Goal: Task Accomplishment & Management: Check status

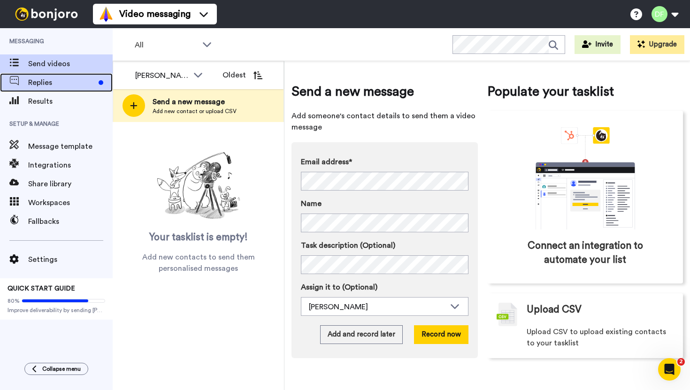
click at [46, 78] on span "Replies" at bounding box center [61, 82] width 67 height 11
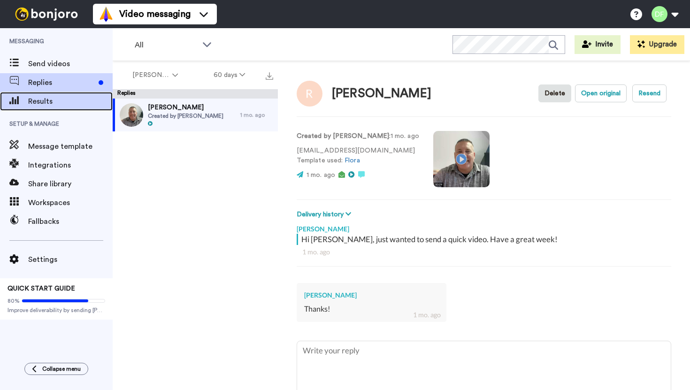
click at [51, 98] on span "Results" at bounding box center [70, 101] width 84 height 11
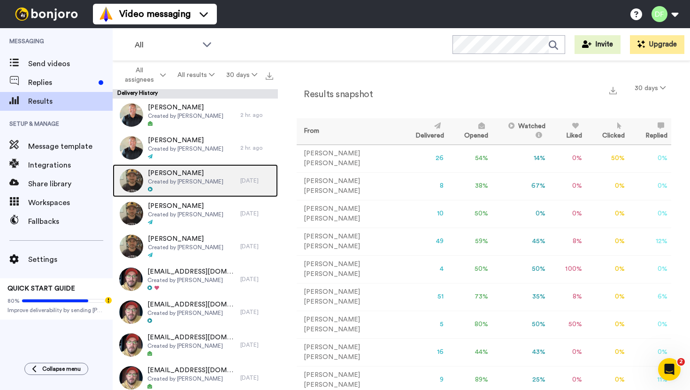
click at [196, 174] on span "Keith Bjurstrom" at bounding box center [186, 172] width 76 height 9
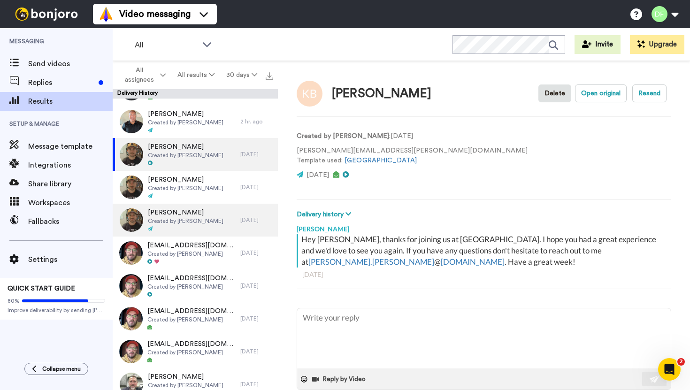
scroll to position [31, 0]
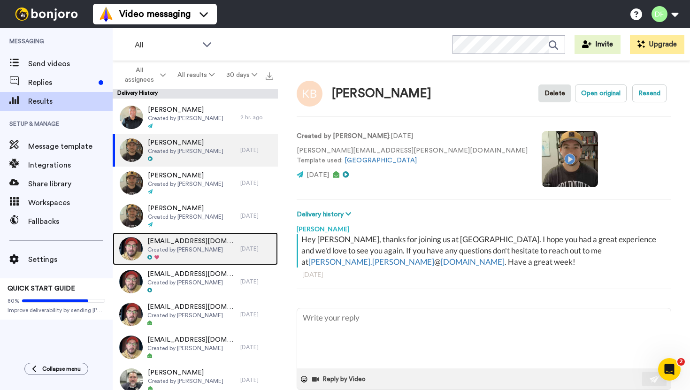
click at [189, 248] on span "Created by Allen Kincaid" at bounding box center [191, 250] width 88 height 8
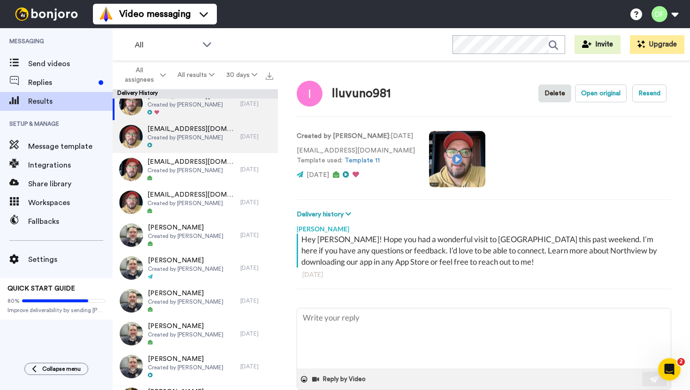
scroll to position [181, 0]
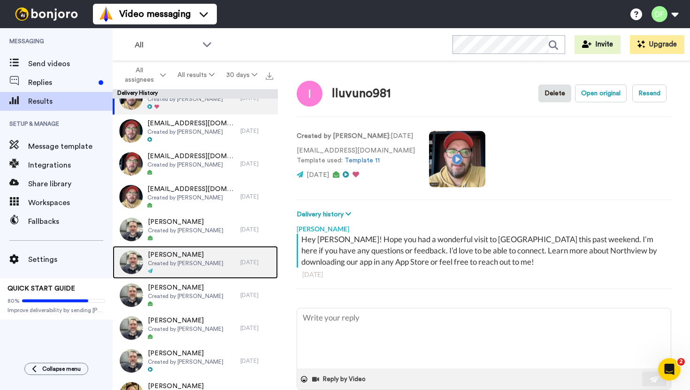
click at [175, 265] on span "Created by Joe Webb" at bounding box center [186, 264] width 76 height 8
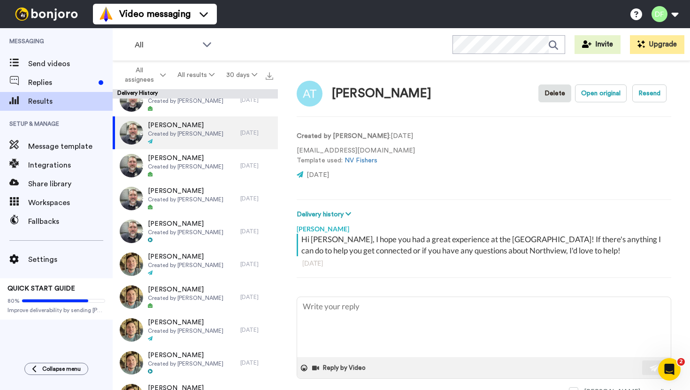
scroll to position [312, 0]
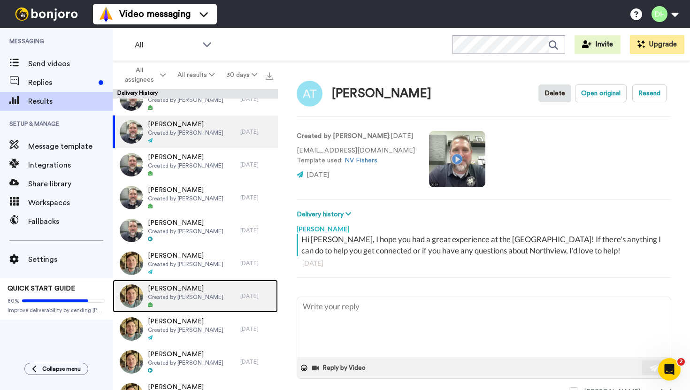
click at [198, 290] on span "Abby Reis" at bounding box center [186, 288] width 76 height 9
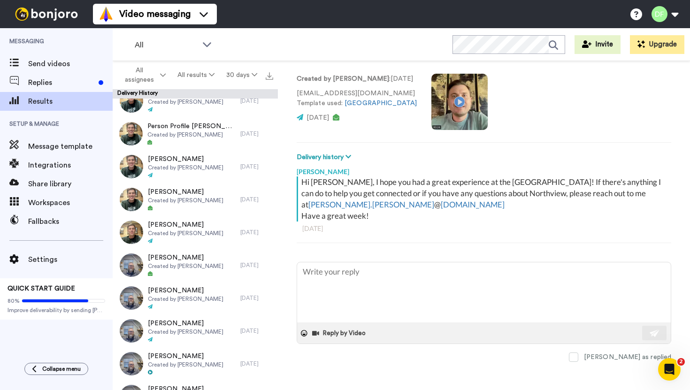
scroll to position [1075, 0]
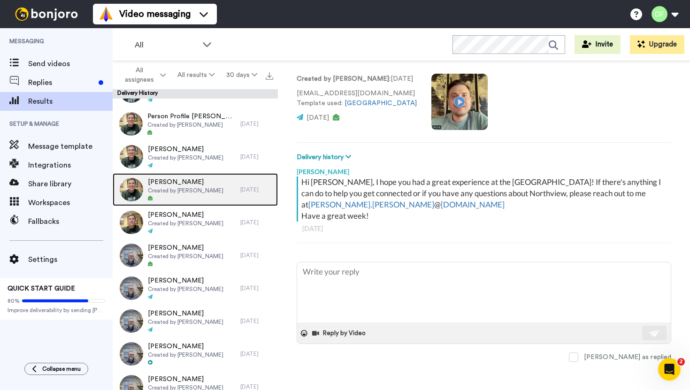
click at [190, 195] on div at bounding box center [186, 198] width 76 height 7
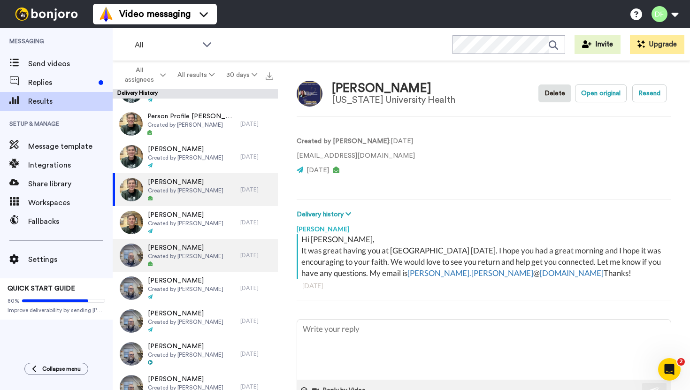
scroll to position [1099, 0]
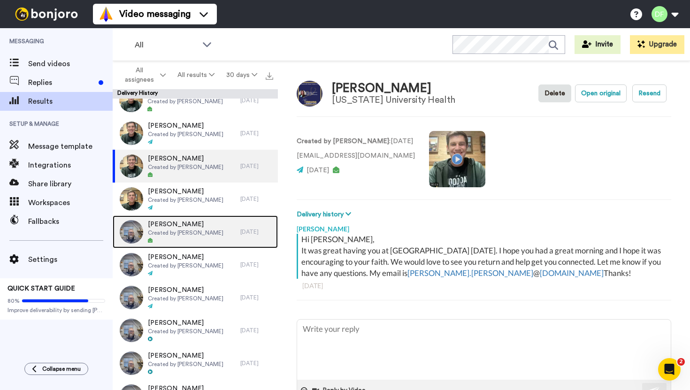
click at [187, 236] on span "Created by Jon Schirm" at bounding box center [186, 233] width 76 height 8
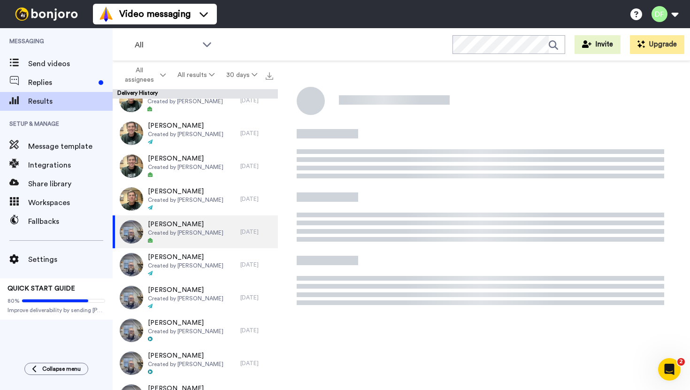
type textarea "x"
